Goal: Information Seeking & Learning: Learn about a topic

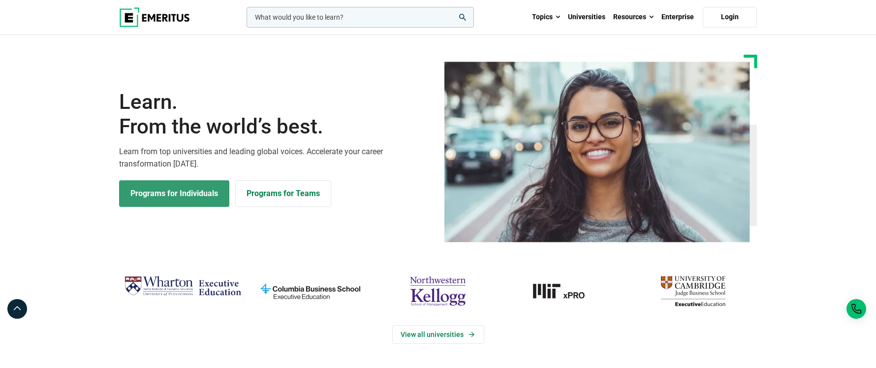
click at [180, 191] on link "Programs for Individuals" at bounding box center [174, 193] width 110 height 27
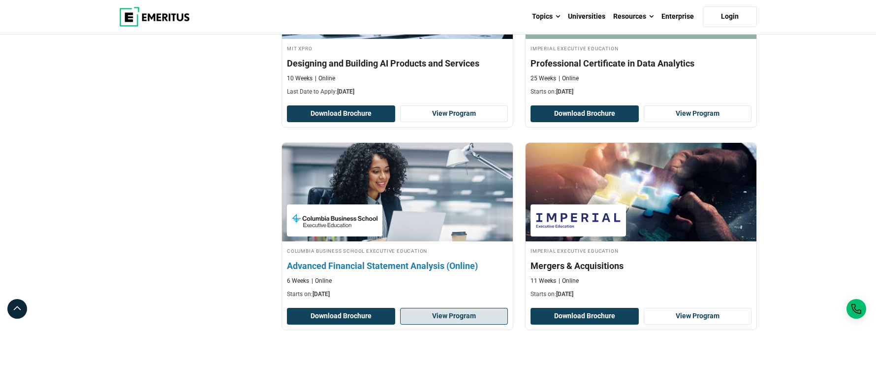
scroll to position [1968, 0]
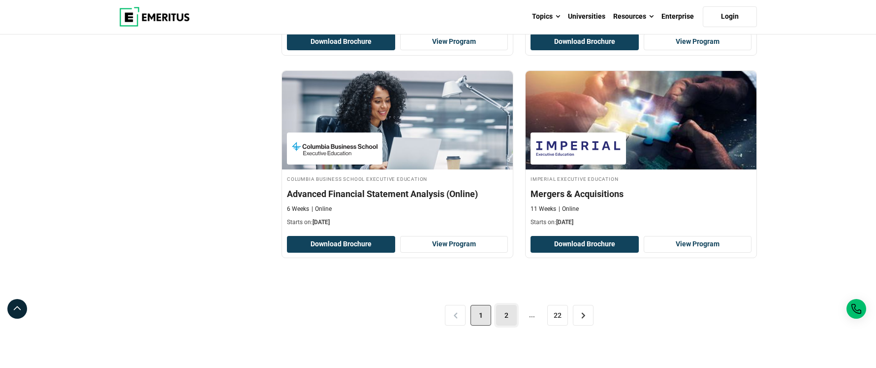
click at [503, 315] on link "2" at bounding box center [506, 315] width 21 height 21
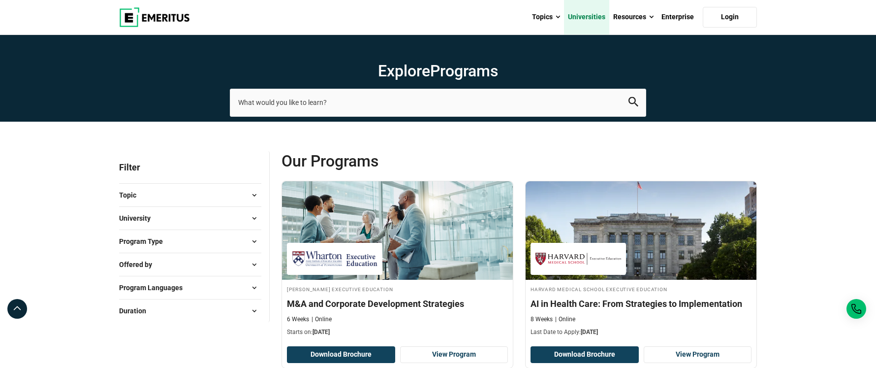
click at [596, 18] on link "Universities" at bounding box center [586, 17] width 45 height 34
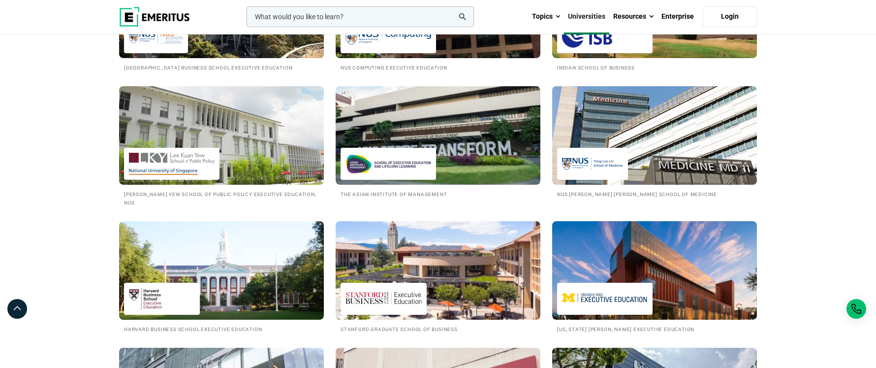
scroll to position [1033, 0]
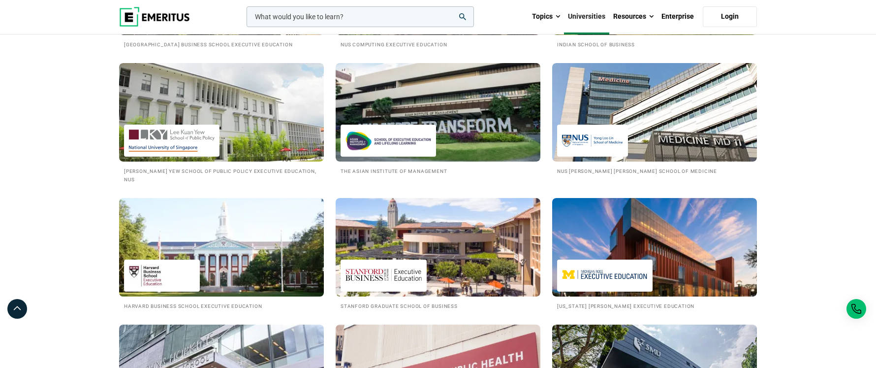
click at [199, 247] on img at bounding box center [221, 247] width 225 height 108
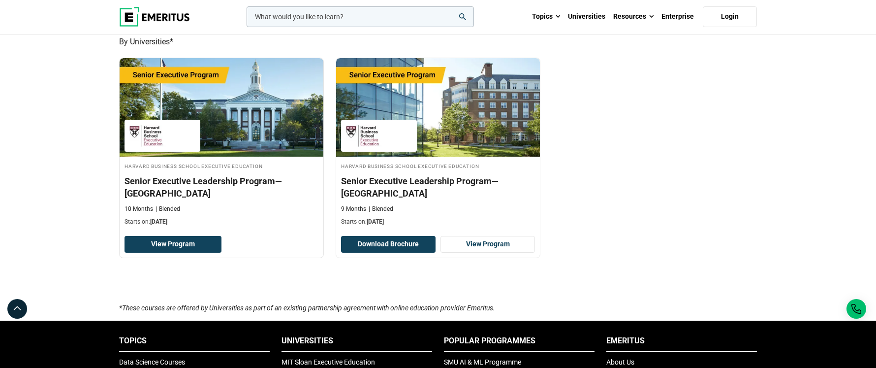
scroll to position [394, 0]
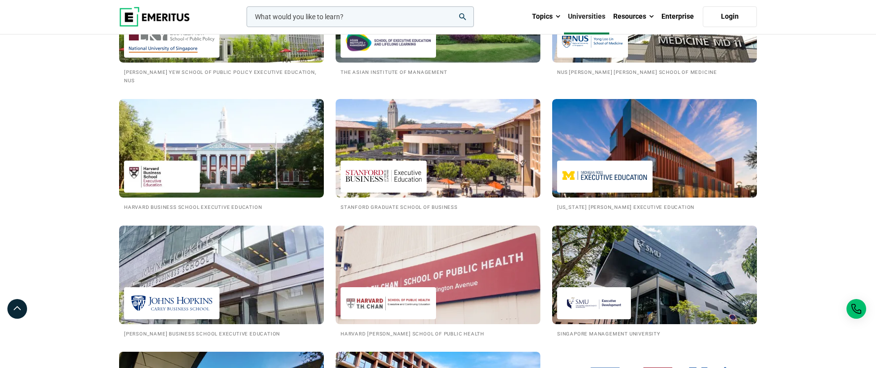
scroll to position [1132, 0]
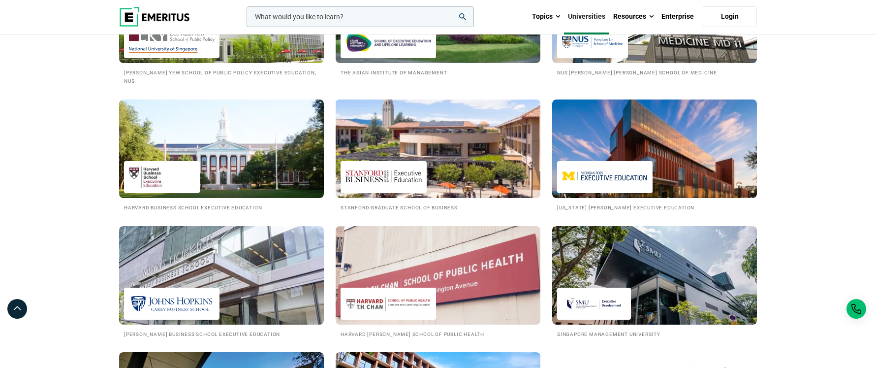
click at [476, 134] on img at bounding box center [437, 148] width 225 height 108
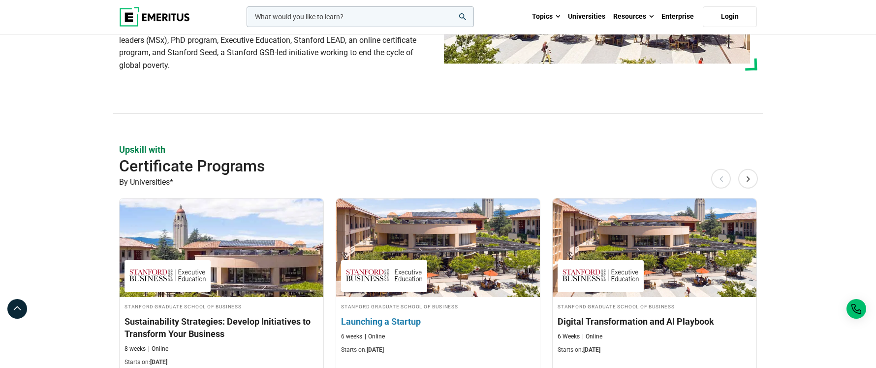
scroll to position [246, 0]
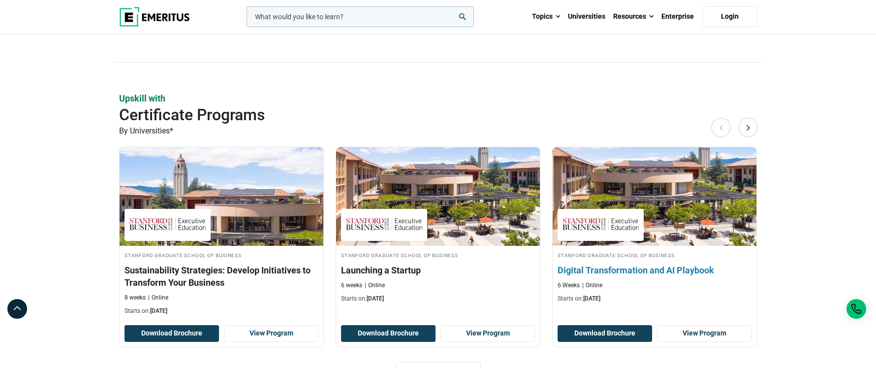
click at [699, 215] on img at bounding box center [654, 196] width 224 height 108
